Goal: Task Accomplishment & Management: Manage account settings

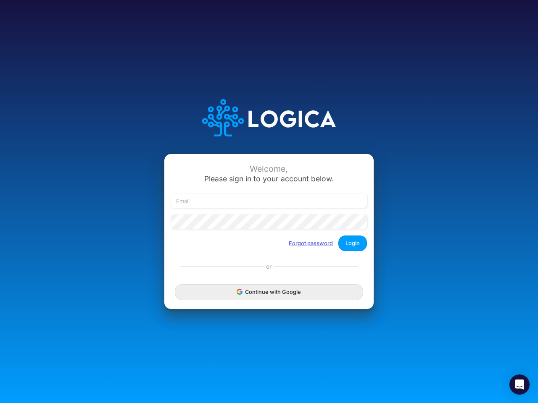
click at [311, 243] on button "Forgot password" at bounding box center [310, 244] width 55 height 14
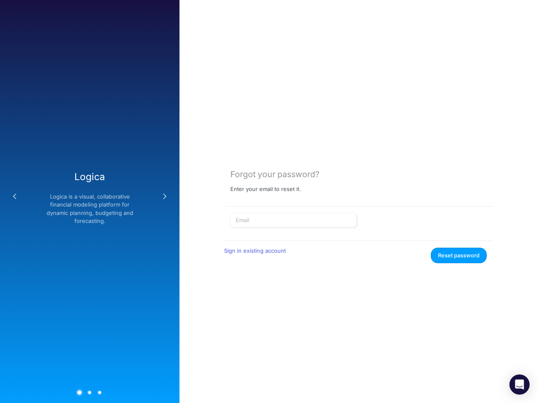
click at [519, 385] on icon "Open Intercom Messenger" at bounding box center [519, 385] width 9 height 10
